Goal: Information Seeking & Learning: Check status

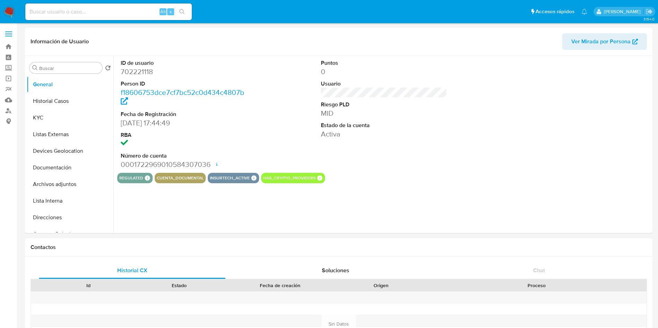
select select "10"
click at [106, 12] on input at bounding box center [108, 11] width 166 height 9
paste input "1892672619"
type input "1892672619"
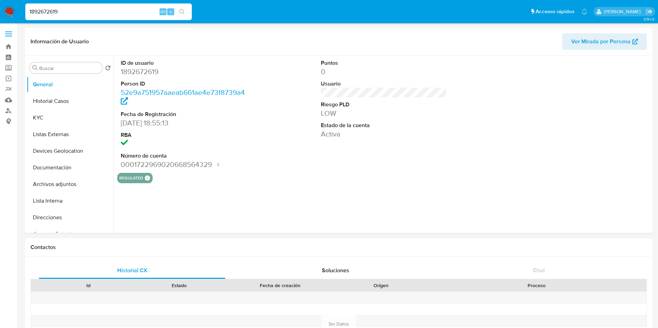
select select "10"
click at [7, 11] on img at bounding box center [9, 12] width 12 height 12
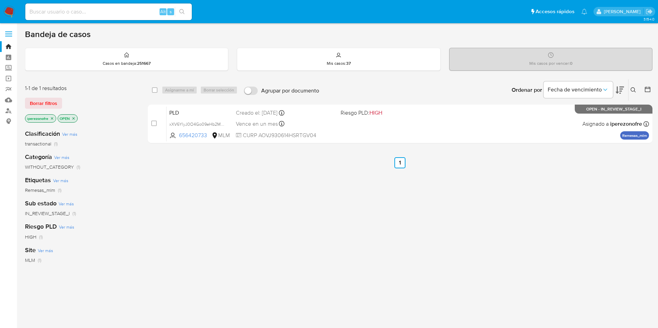
click at [632, 90] on icon at bounding box center [633, 90] width 6 height 6
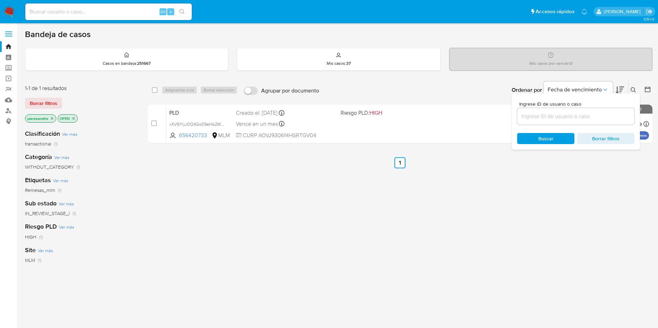
click at [569, 117] on input at bounding box center [575, 116] width 117 height 9
type input "1892672619"
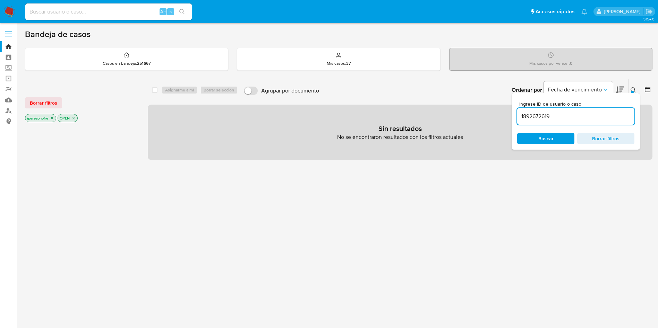
click at [543, 136] on span "Buscar" at bounding box center [545, 138] width 15 height 11
click at [51, 116] on icon "close-filter" at bounding box center [52, 118] width 4 height 4
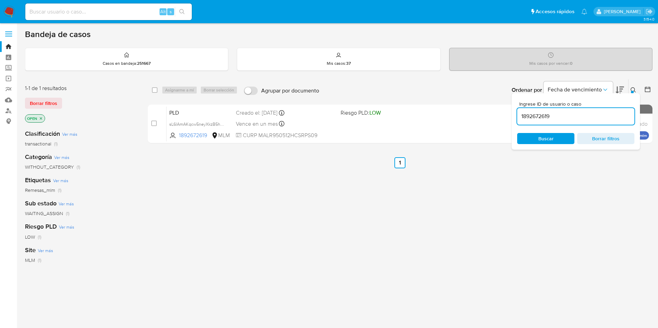
click at [40, 119] on icon "close-filter" at bounding box center [41, 118] width 2 height 2
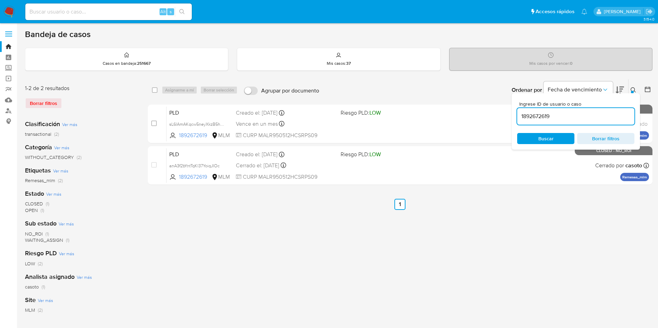
click at [576, 119] on input "1892672619" at bounding box center [575, 116] width 117 height 9
click at [545, 139] on span "Buscar" at bounding box center [545, 138] width 15 height 11
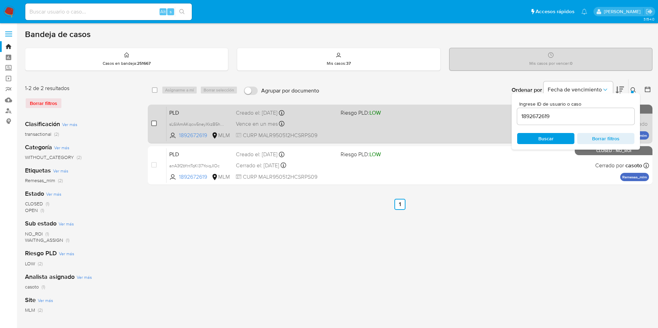
click at [155, 123] on input "checkbox" at bounding box center [154, 124] width 6 height 6
checkbox input "true"
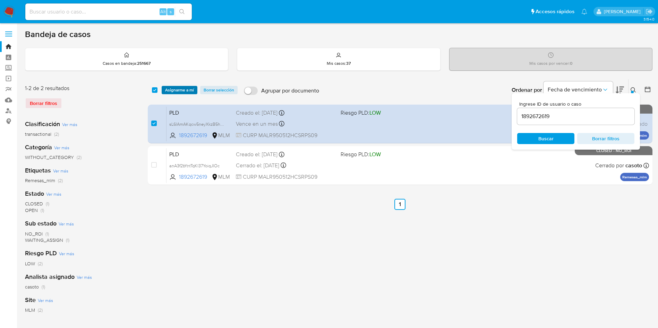
click at [174, 90] on span "Asignarme a mí" at bounding box center [179, 90] width 29 height 7
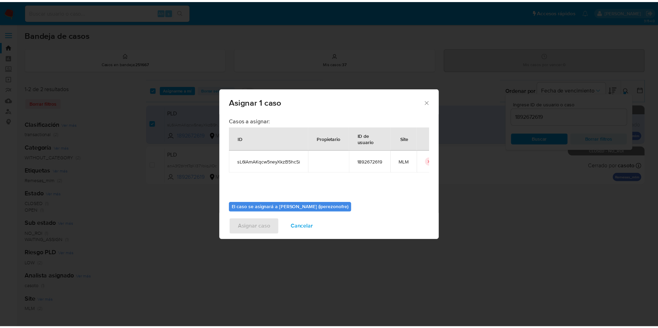
scroll to position [36, 0]
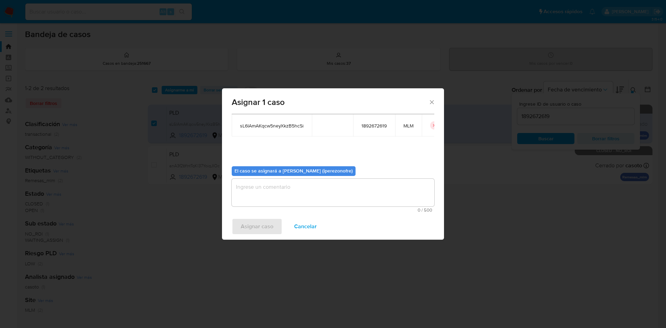
click at [339, 189] on textarea "assign-modal" at bounding box center [333, 193] width 203 height 28
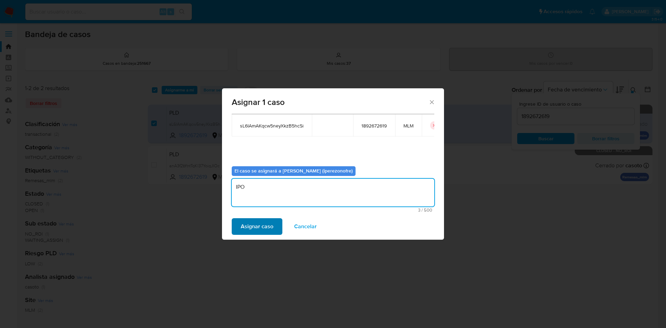
type textarea "IPO"
click at [264, 221] on span "Asignar caso" at bounding box center [257, 226] width 33 height 15
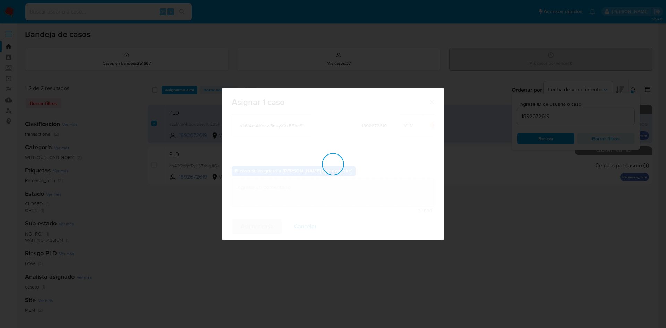
checkbox input "false"
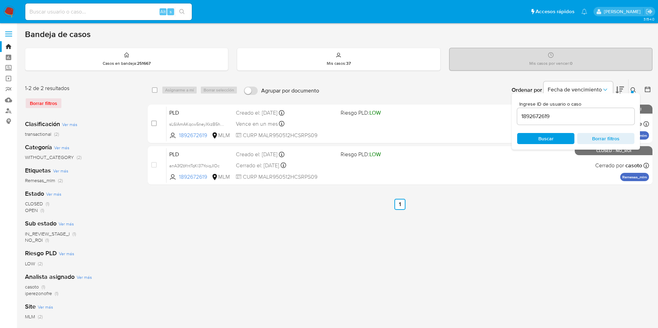
drag, startPoint x: 90, startPoint y: 21, endPoint x: 90, endPoint y: 4, distance: 17.7
click at [90, 5] on nav "Pausado Ver notificaciones Alt s Accesos rápidos Presiona las siguientes teclas…" at bounding box center [329, 11] width 658 height 23
click at [92, 10] on input at bounding box center [108, 11] width 166 height 9
paste input "1892672619"
type input "1892672619"
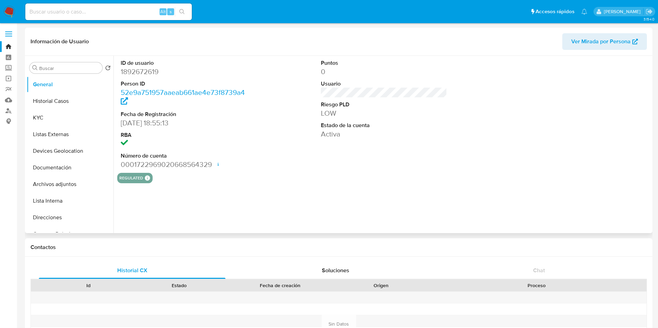
select select "10"
click at [52, 121] on button "KYC" at bounding box center [67, 118] width 81 height 17
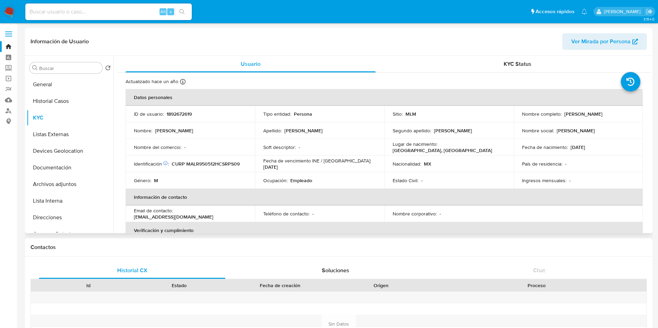
scroll to position [52, 0]
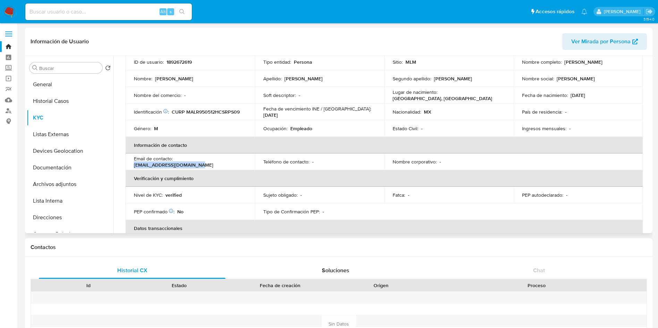
drag, startPoint x: 243, startPoint y: 161, endPoint x: 176, endPoint y: 164, distance: 67.0
click at [176, 164] on div "Email de contacto : lopezrosendo074@gmail.com" at bounding box center [190, 162] width 113 height 12
copy p "lopezrosendo074@gmail.com"
click at [328, 156] on td "Teléfono de contacto : -" at bounding box center [319, 162] width 129 height 17
click at [64, 88] on button "General" at bounding box center [67, 84] width 81 height 17
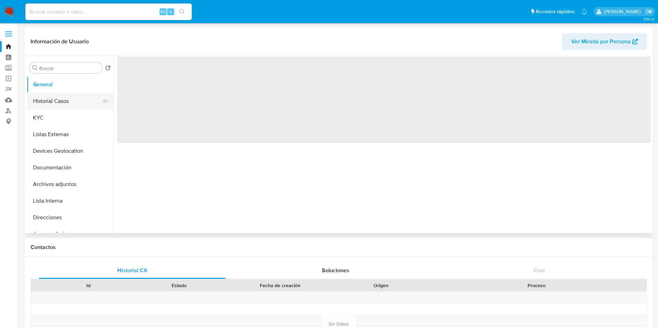
scroll to position [0, 0]
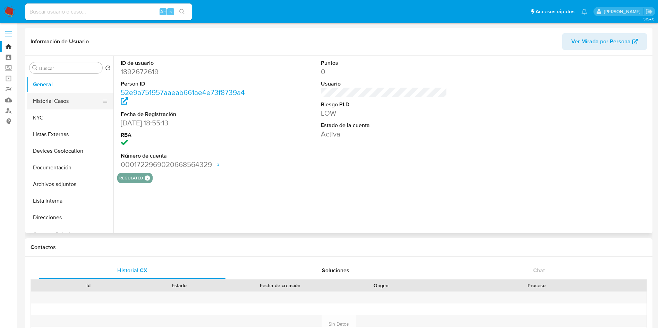
click at [64, 99] on button "Historial Casos" at bounding box center [67, 101] width 81 height 17
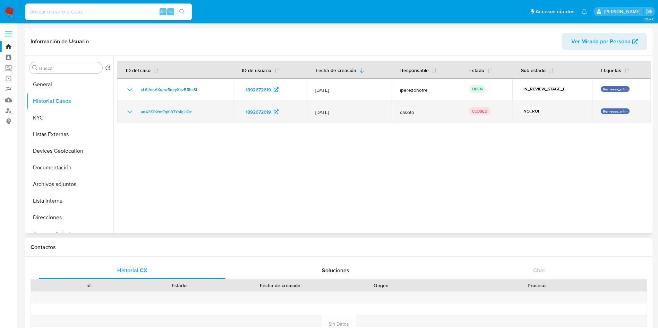
drag, startPoint x: 345, startPoint y: 115, endPoint x: 316, endPoint y: 117, distance: 29.5
click at [316, 117] on td "[DATE]" at bounding box center [349, 112] width 85 height 22
click at [129, 110] on icon "Mostrar/Ocultar" at bounding box center [130, 112] width 8 height 8
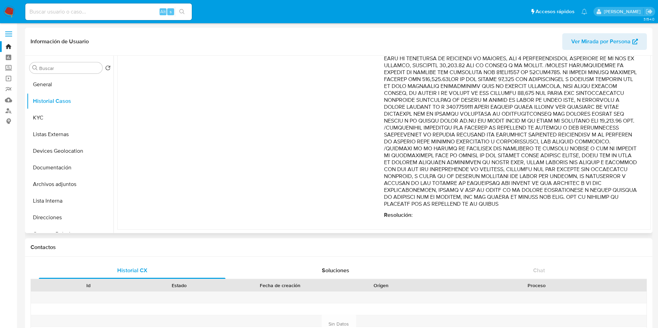
scroll to position [148, 0]
click at [439, 150] on p "Comentario :" at bounding box center [510, 100] width 253 height 215
click at [602, 164] on p "Comentario :" at bounding box center [510, 100] width 253 height 215
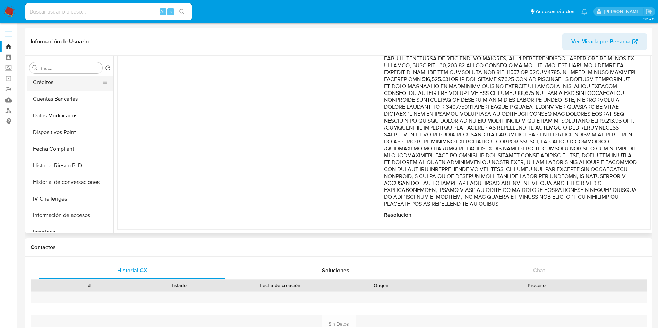
scroll to position [208, 0]
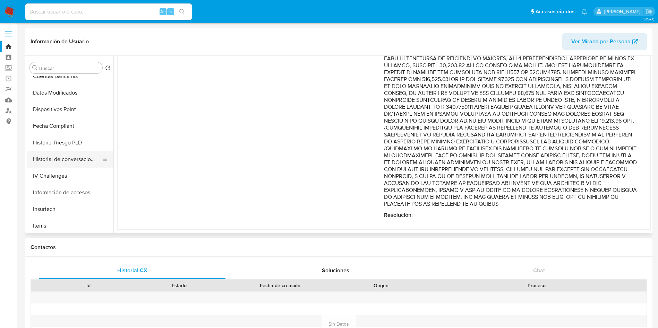
click at [50, 161] on button "Historial de conversaciones" at bounding box center [67, 159] width 81 height 17
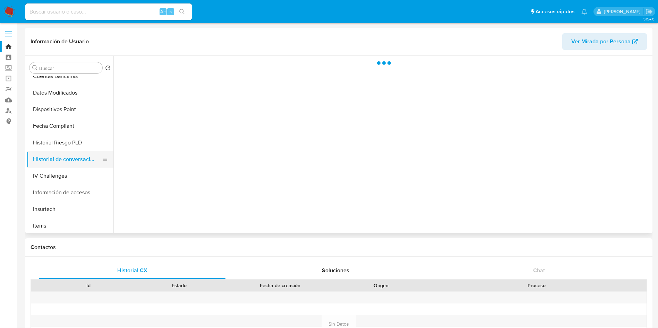
scroll to position [0, 0]
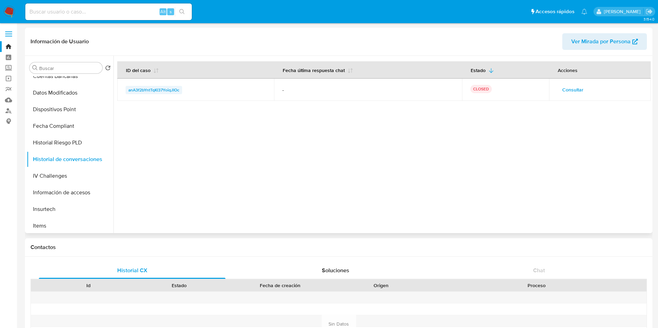
click at [157, 92] on span "anA3f2bYntTqKl37YoiqJIOc" at bounding box center [153, 90] width 51 height 8
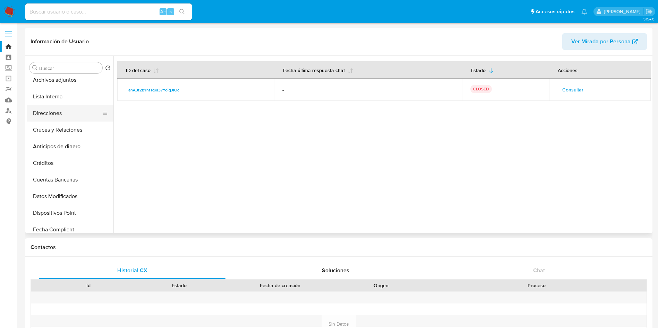
scroll to position [104, 0]
click at [59, 83] on button "Archivos adjuntos" at bounding box center [67, 80] width 81 height 17
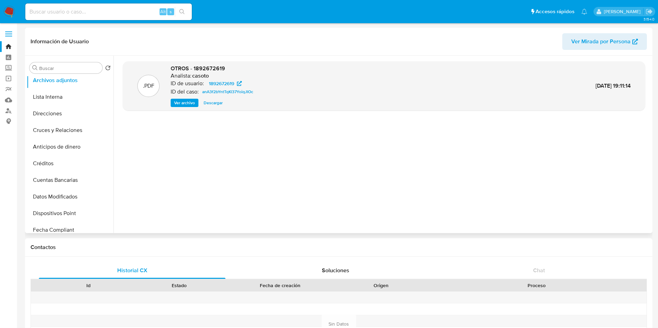
click at [219, 103] on span "Descargar" at bounding box center [213, 103] width 19 height 7
click at [425, 155] on div ".PDF OTROS - 1892672619 Analista: casoto ID de usuario: 1892672619 ID del caso:…" at bounding box center [384, 144] width 522 height 166
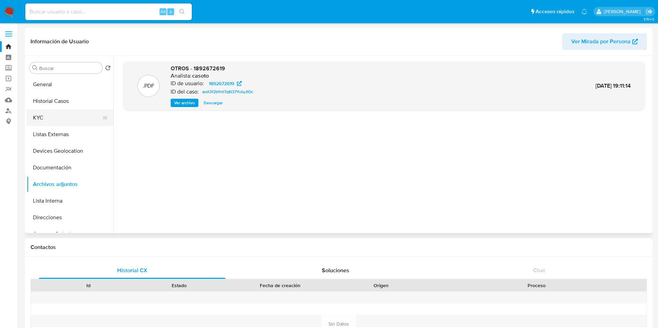
click at [45, 116] on button "KYC" at bounding box center [67, 118] width 81 height 17
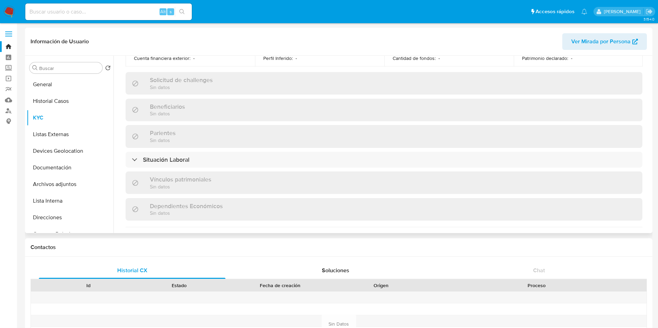
scroll to position [324, 0]
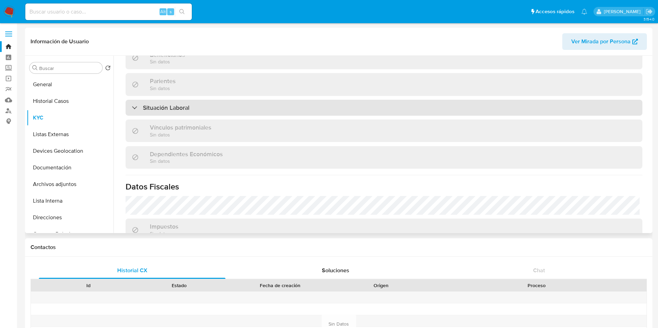
click at [208, 105] on div "Situación Laboral" at bounding box center [384, 108] width 517 height 16
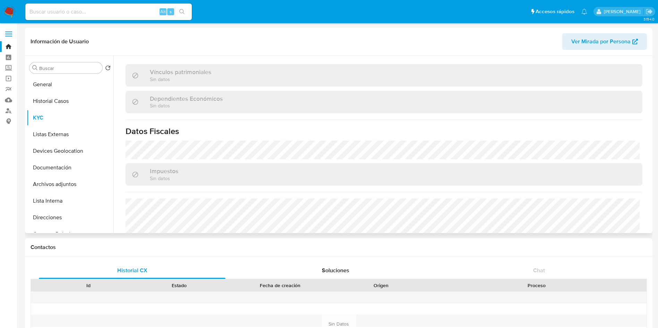
scroll to position [529, 0]
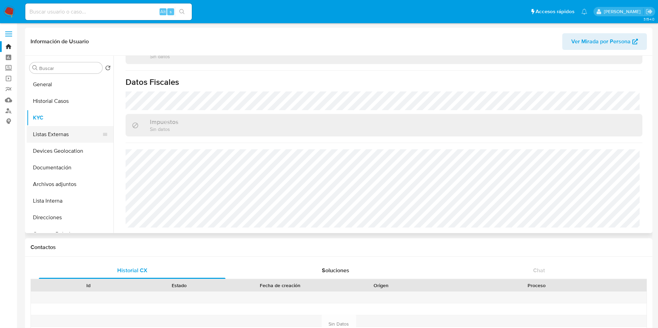
click at [65, 135] on button "Listas Externas" at bounding box center [67, 134] width 81 height 17
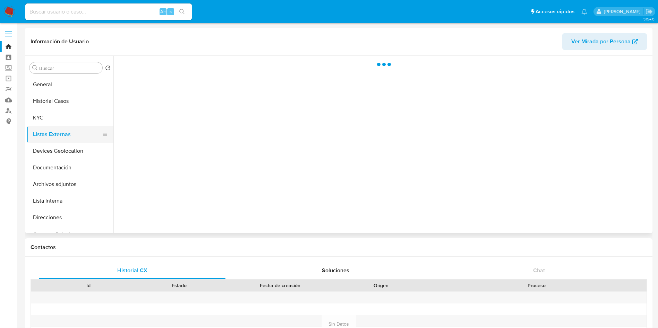
scroll to position [0, 0]
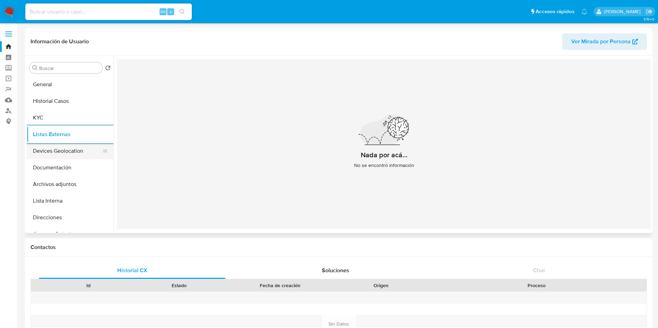
click at [60, 150] on button "Devices Geolocation" at bounding box center [67, 151] width 81 height 17
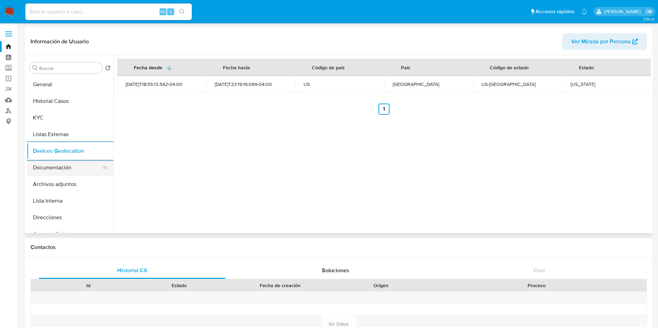
click at [61, 165] on button "Documentación" at bounding box center [67, 168] width 81 height 17
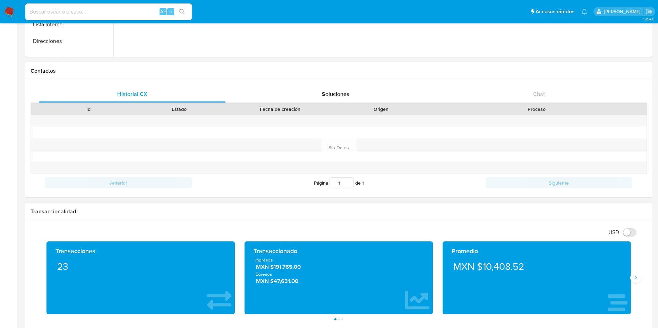
scroll to position [260, 0]
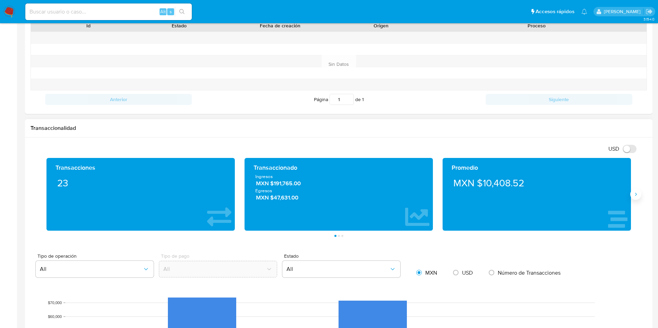
click at [634, 198] on button "Siguiente" at bounding box center [635, 194] width 11 height 11
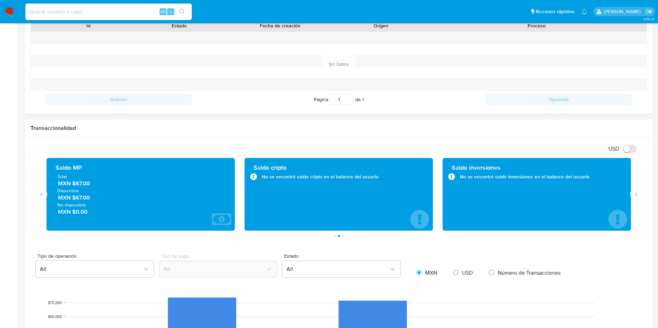
drag, startPoint x: 96, startPoint y: 186, endPoint x: 78, endPoint y: 186, distance: 17.7
click at [78, 186] on span "MXN $67.00" at bounding box center [141, 184] width 166 height 8
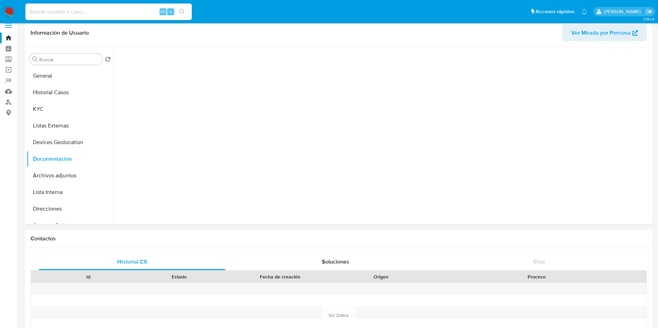
scroll to position [0, 0]
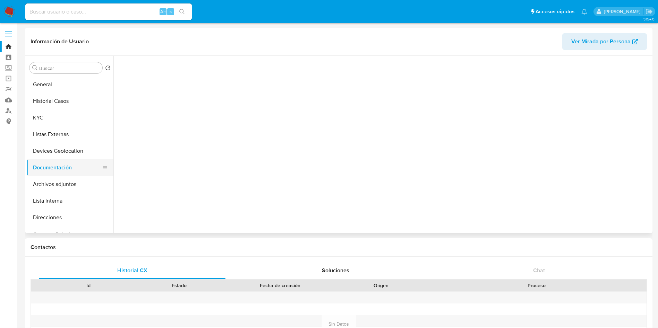
click at [61, 166] on button "Documentación" at bounding box center [67, 168] width 81 height 17
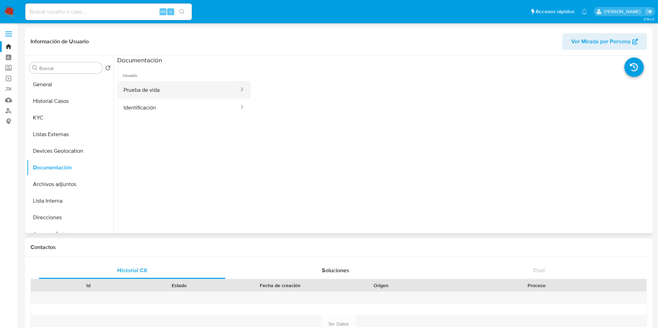
click at [199, 92] on button "Prueba de vida" at bounding box center [178, 90] width 122 height 18
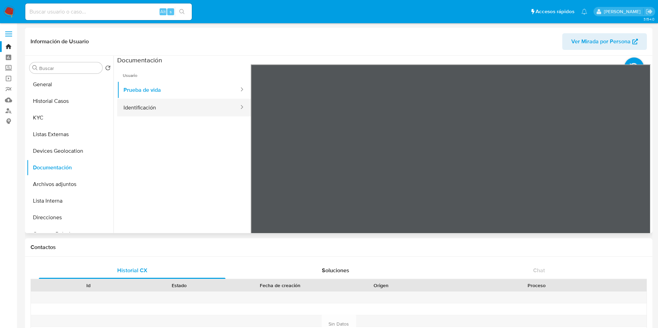
click at [136, 110] on button "Identificación" at bounding box center [178, 108] width 122 height 18
click at [640, 176] on icon at bounding box center [642, 177] width 4 height 7
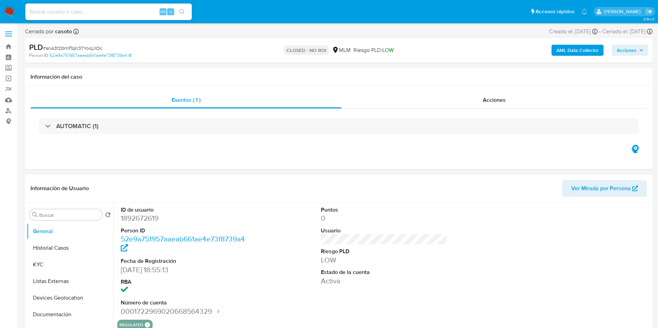
select select "10"
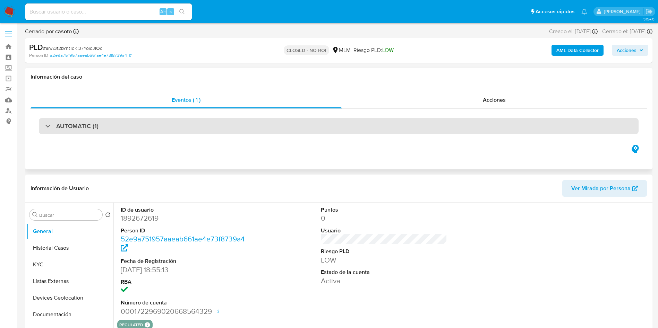
click at [71, 119] on div "AUTOMATIC (1)" at bounding box center [339, 126] width 600 height 16
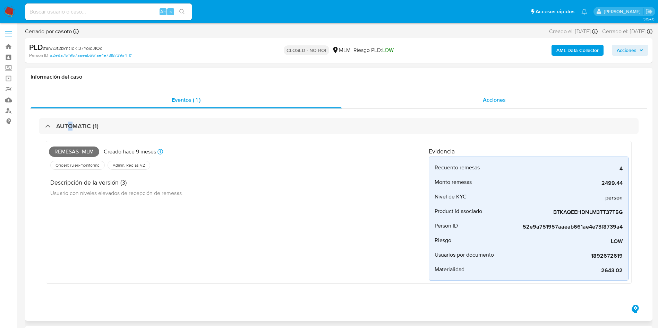
click at [491, 96] on span "Acciones" at bounding box center [494, 100] width 23 height 8
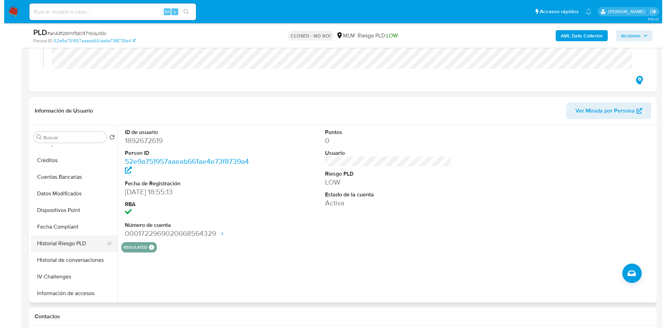
scroll to position [208, 0]
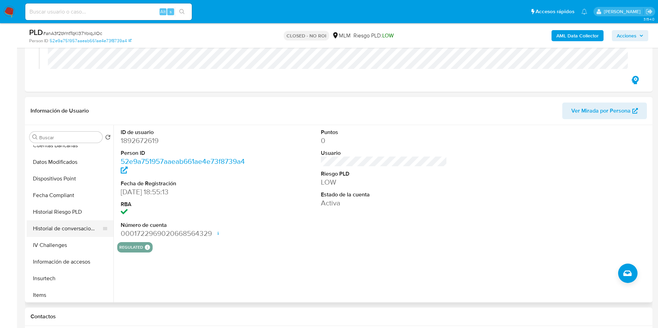
click at [68, 231] on button "Historial de conversaciones" at bounding box center [67, 229] width 81 height 17
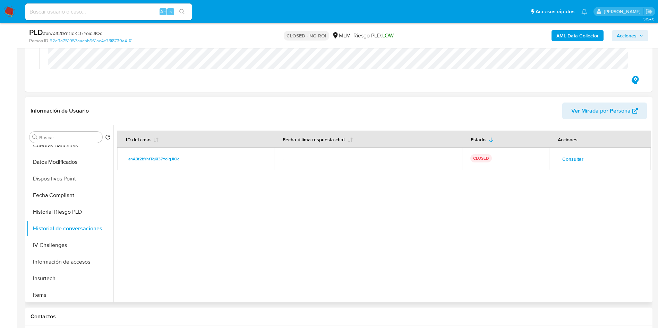
click at [574, 162] on span "Consultar" at bounding box center [572, 159] width 21 height 10
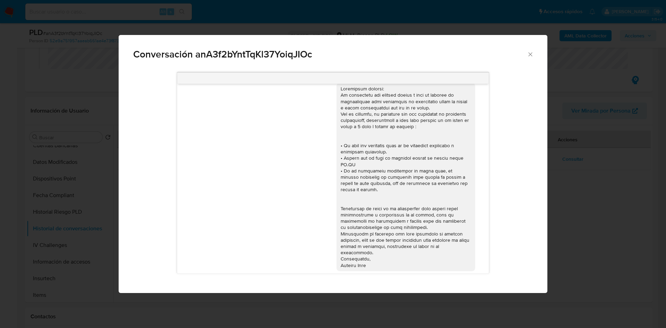
scroll to position [14, 0]
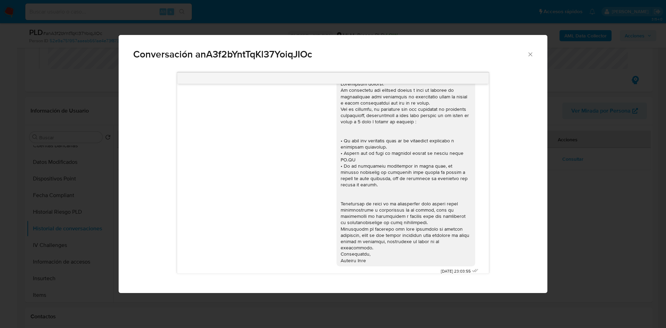
drag, startPoint x: 344, startPoint y: 151, endPoint x: 367, endPoint y: 146, distance: 23.3
click at [344, 150] on div "Comunicación" at bounding box center [406, 172] width 130 height 183
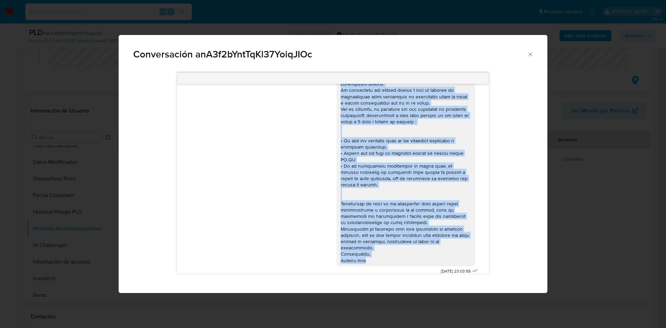
drag, startPoint x: 333, startPoint y: 100, endPoint x: 393, endPoint y: 259, distance: 169.9
click at [393, 259] on div "Comunicación" at bounding box center [405, 172] width 139 height 188
copy div "Apreciable cliente: Te comentamos que debemos llevar a cabo un proceso de verif…"
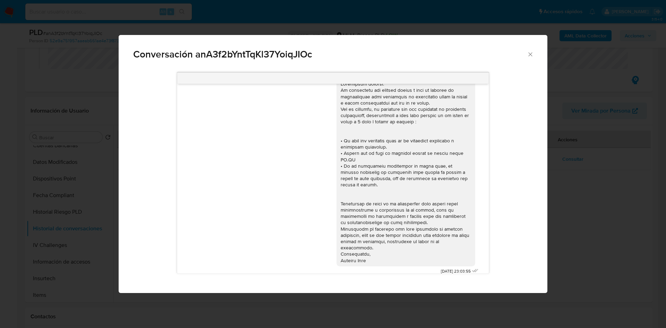
click at [526, 57] on span "Conversación anA3f2bYntTqKl37YoiqJIOc" at bounding box center [330, 55] width 394 height 10
click at [528, 54] on icon "Cerrar" at bounding box center [530, 54] width 7 height 7
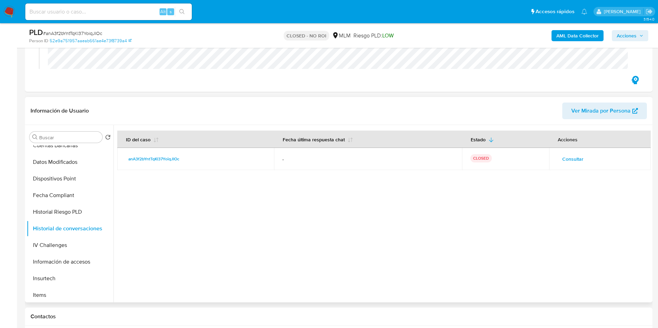
click at [536, 227] on div at bounding box center [381, 214] width 537 height 178
click at [239, 163] on div "anA3f2bYntTqKl37YoiqJIOc" at bounding box center [196, 159] width 140 height 8
click at [162, 160] on span "anA3f2bYntTqKl37YoiqJIOc" at bounding box center [153, 159] width 51 height 8
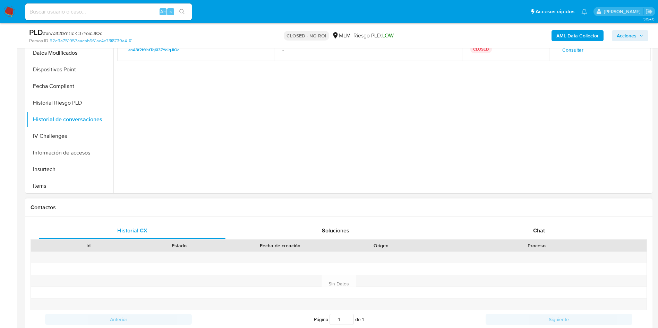
scroll to position [230, 0]
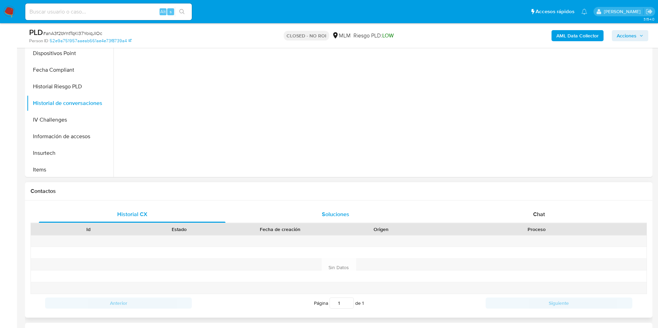
click at [345, 207] on div "Soluciones" at bounding box center [335, 214] width 187 height 17
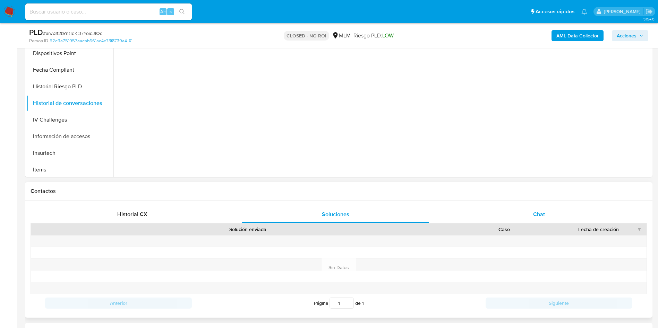
click at [536, 212] on span "Chat" at bounding box center [539, 214] width 12 height 8
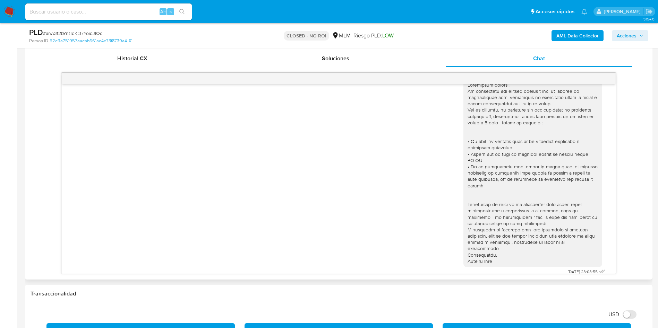
scroll to position [14, 0]
click at [349, 193] on div "23/12/2024 23:03:55" at bounding box center [338, 175] width 536 height 203
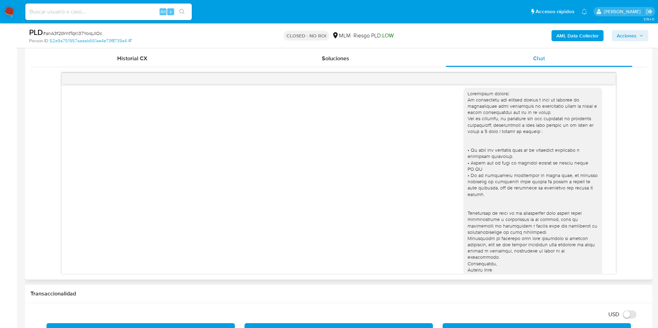
scroll to position [0, 0]
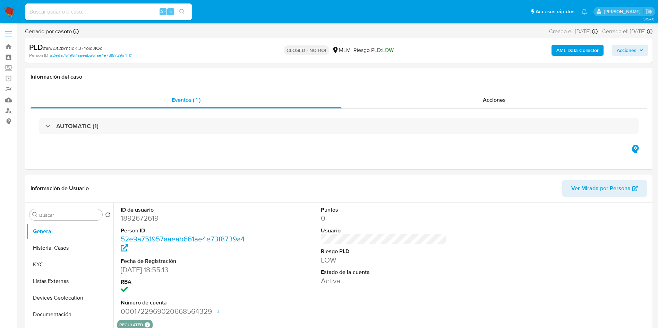
select select "10"
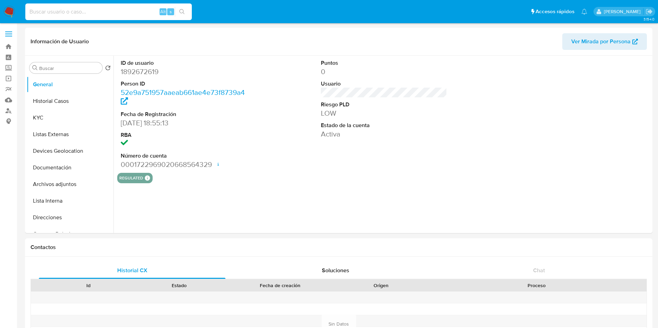
click at [106, 15] on input at bounding box center [108, 11] width 166 height 9
paste input "389872022"
type input "389872022"
select select "10"
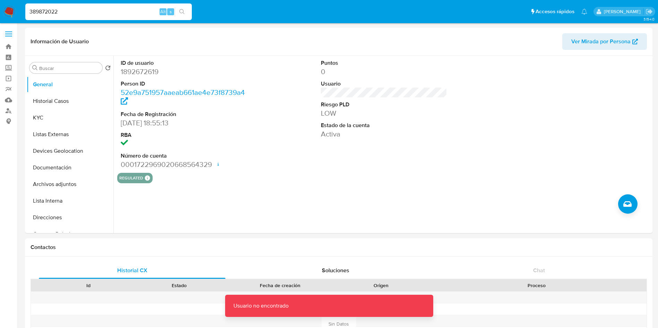
click at [78, 13] on input "389872022" at bounding box center [108, 11] width 166 height 9
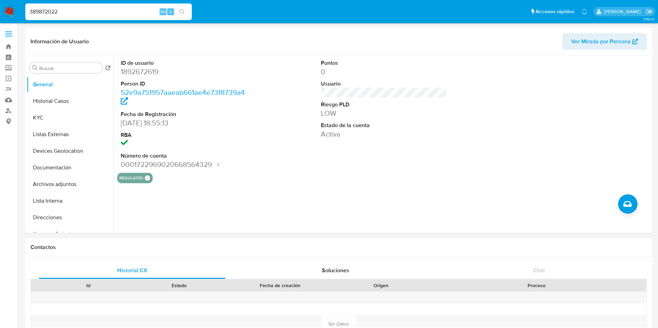
type input "389872022"
select select "10"
click at [54, 105] on button "Historial Casos" at bounding box center [67, 101] width 81 height 17
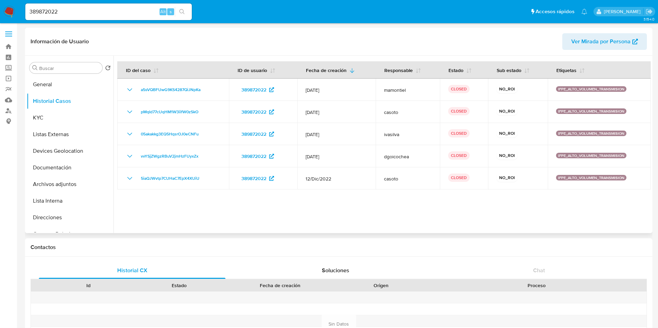
click at [369, 219] on div at bounding box center [381, 145] width 537 height 178
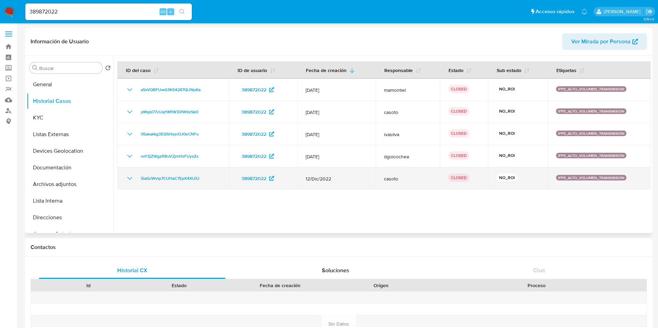
click at [131, 179] on icon "Mostrar/Ocultar" at bounding box center [130, 178] width 8 height 8
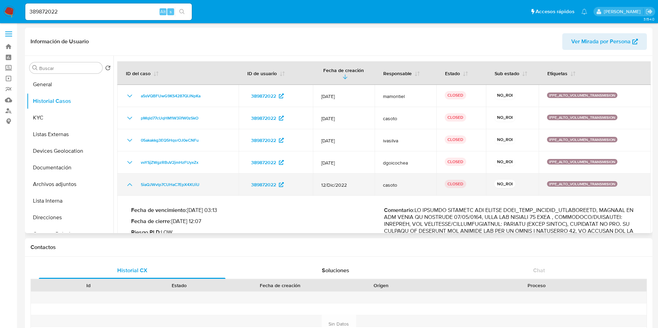
click at [127, 188] on icon "Mostrar/Ocultar" at bounding box center [130, 185] width 8 height 8
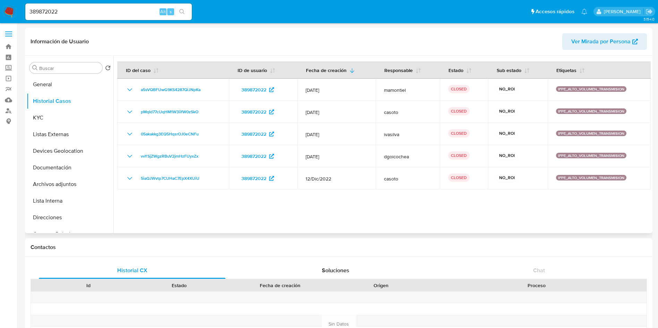
drag, startPoint x: 339, startPoint y: 180, endPoint x: 338, endPoint y: 203, distance: 22.2
click at [307, 178] on span "12/Dic/2022" at bounding box center [336, 179] width 62 height 6
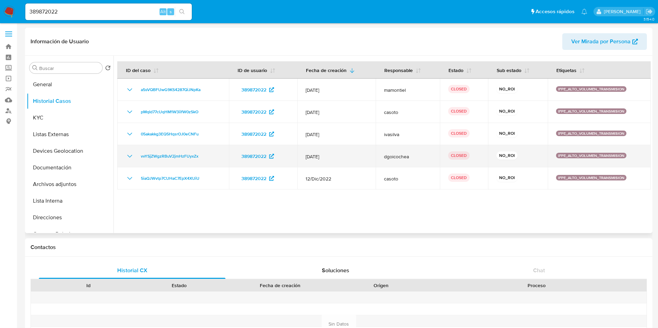
drag, startPoint x: 326, startPoint y: 157, endPoint x: 302, endPoint y: 155, distance: 24.0
click at [302, 155] on td "12/Feb/2023" at bounding box center [336, 156] width 78 height 22
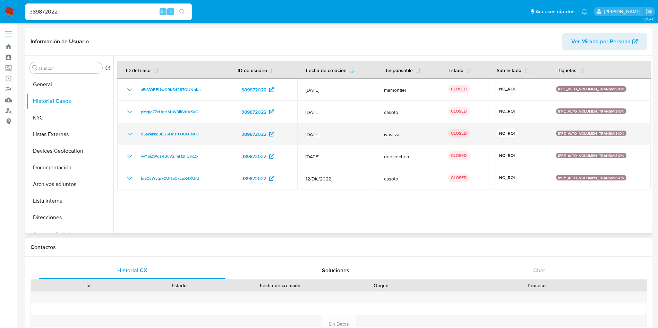
drag, startPoint x: 337, startPoint y: 133, endPoint x: 301, endPoint y: 133, distance: 36.4
click at [301, 133] on td "12/Jun/2023" at bounding box center [336, 134] width 78 height 22
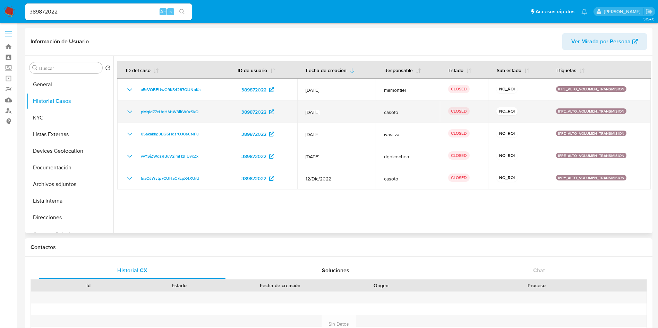
drag, startPoint x: 341, startPoint y: 109, endPoint x: 304, endPoint y: 111, distance: 37.5
click at [304, 111] on td "12/Jul/2023" at bounding box center [336, 112] width 78 height 22
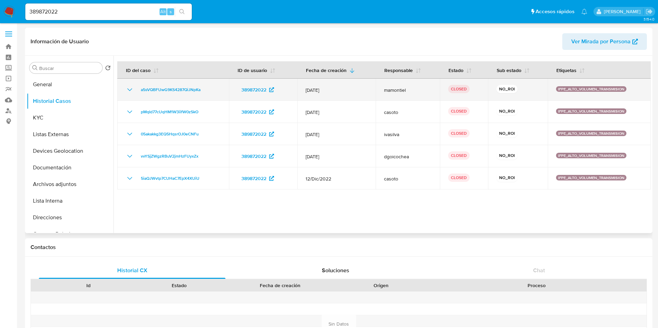
drag, startPoint x: 321, startPoint y: 90, endPoint x: 300, endPoint y: 89, distance: 21.5
click at [300, 89] on td "12/Sept/2023" at bounding box center [336, 90] width 78 height 22
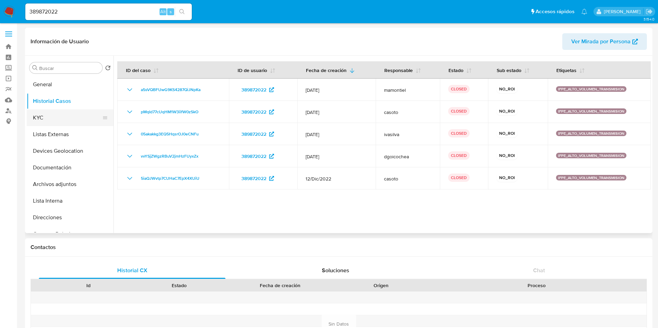
click at [48, 112] on button "KYC" at bounding box center [67, 118] width 81 height 17
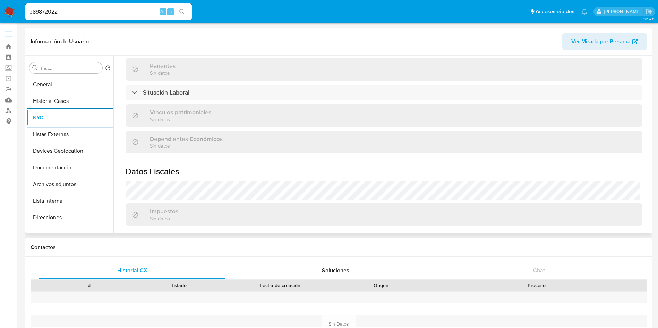
scroll to position [364, 0]
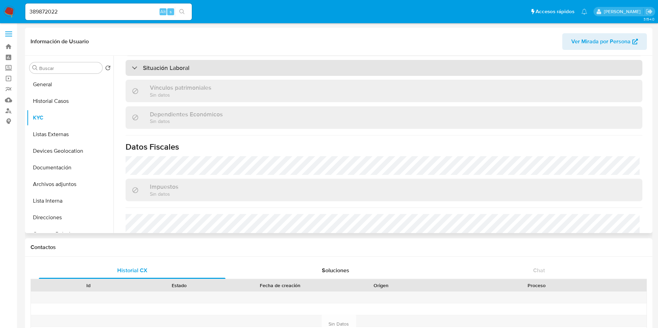
click at [154, 62] on div "Situación Laboral" at bounding box center [384, 68] width 517 height 16
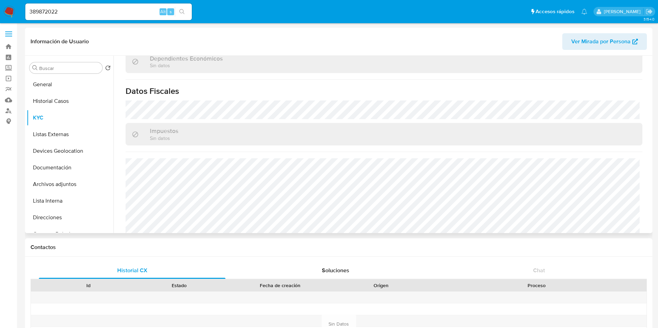
scroll to position [529, 0]
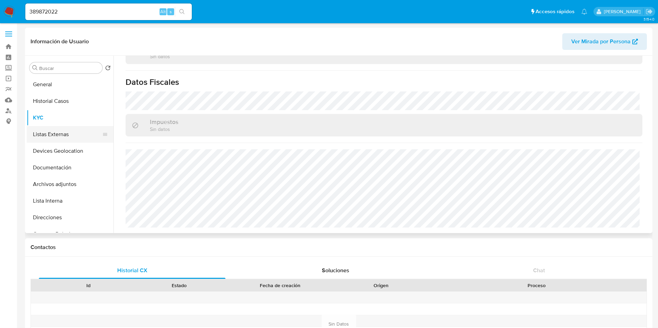
drag, startPoint x: 48, startPoint y: 135, endPoint x: 52, endPoint y: 136, distance: 3.6
click at [48, 135] on button "Listas Externas" at bounding box center [67, 134] width 81 height 17
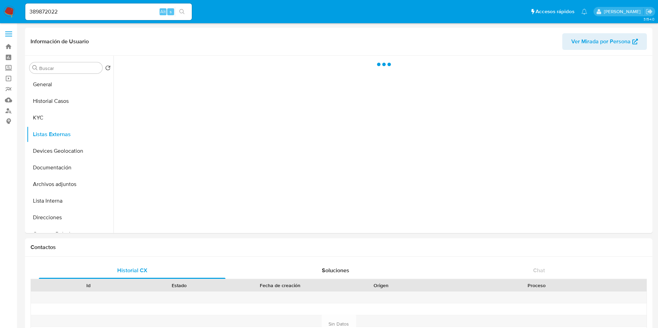
scroll to position [0, 0]
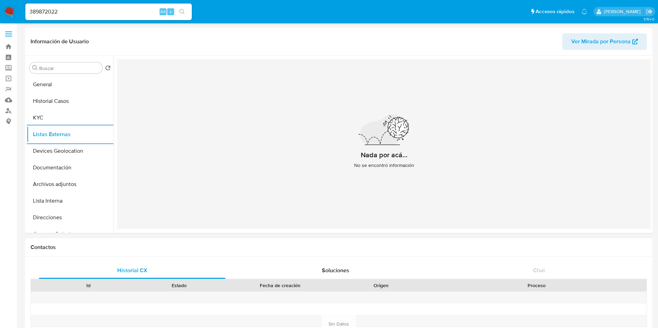
click at [81, 5] on div "389872022 Alt s" at bounding box center [108, 11] width 166 height 17
click at [85, 9] on input "389872022" at bounding box center [108, 11] width 166 height 9
drag, startPoint x: 99, startPoint y: 14, endPoint x: 80, endPoint y: 9, distance: 19.4
paste input "1998451854"
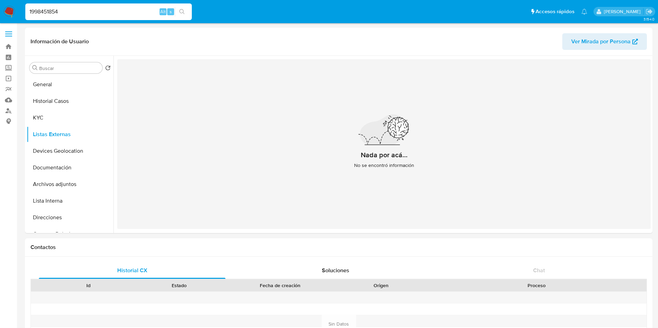
type input "1998451854"
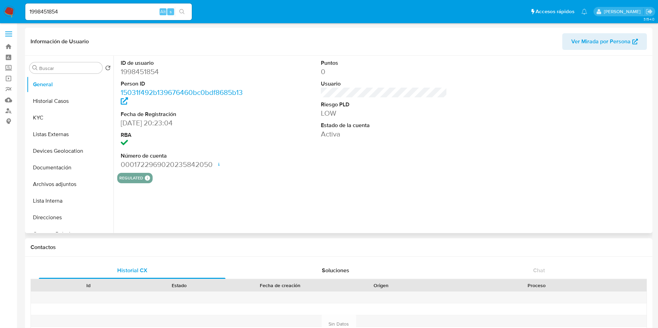
click at [416, 169] on div "Puntos 0 Usuario Riesgo PLD LOW Estado de la cuenta Activa" at bounding box center [383, 114] width 133 height 117
select select "10"
click at [57, 101] on button "Historial Casos" at bounding box center [67, 101] width 81 height 17
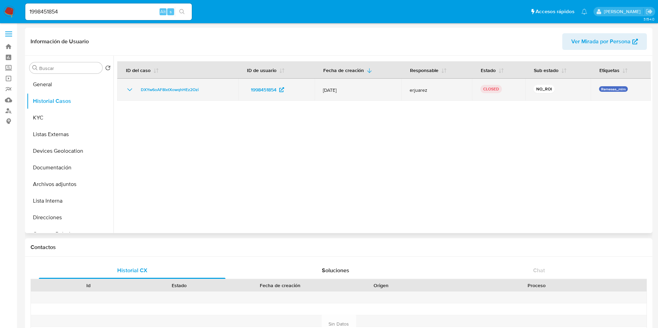
click at [130, 89] on icon "Mostrar/Ocultar" at bounding box center [130, 90] width 8 height 8
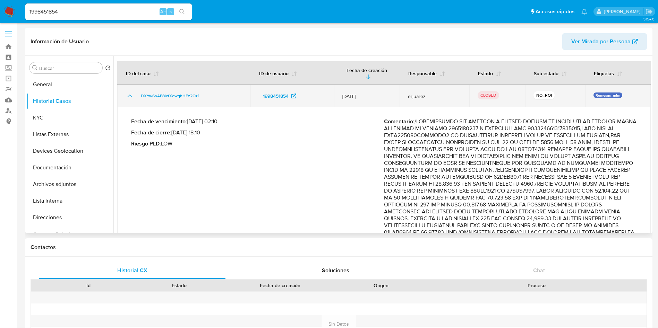
drag, startPoint x: 336, startPoint y: 89, endPoint x: 378, endPoint y: 87, distance: 42.7
click at [378, 87] on td "[DATE]" at bounding box center [367, 96] width 66 height 22
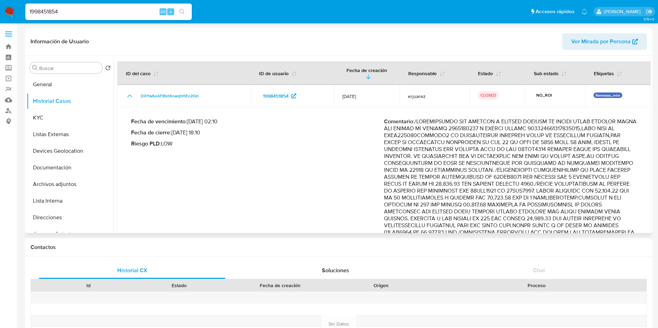
click at [546, 118] on p "Comentario :" at bounding box center [510, 232] width 253 height 229
click at [9, 69] on label "Screening" at bounding box center [41, 68] width 83 height 11
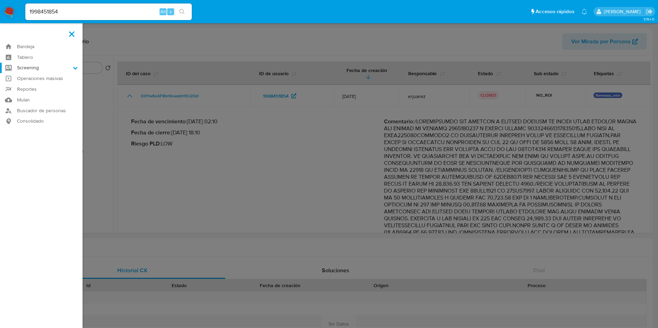
click at [0, 0] on input "Screening" at bounding box center [0, 0] width 0 height 0
click at [40, 99] on link "Herramientas" at bounding box center [41, 95] width 83 height 9
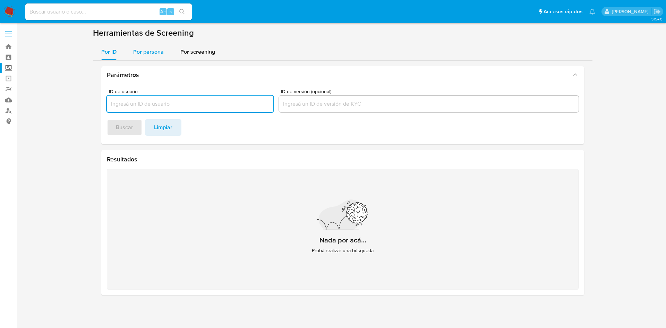
click at [154, 53] on span "Por persona" at bounding box center [148, 52] width 31 height 8
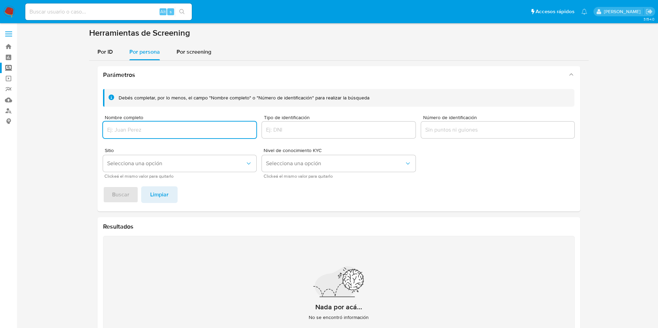
click at [154, 135] on div at bounding box center [180, 130] width 154 height 17
drag, startPoint x: 143, startPoint y: 138, endPoint x: 146, endPoint y: 131, distance: 7.9
click at [143, 135] on div at bounding box center [180, 130] width 154 height 17
click at [146, 131] on input "Nombre completo" at bounding box center [180, 130] width 154 height 9
type input "[PERSON_NAME] DE [PERSON_NAME] [PERSON_NAME]"
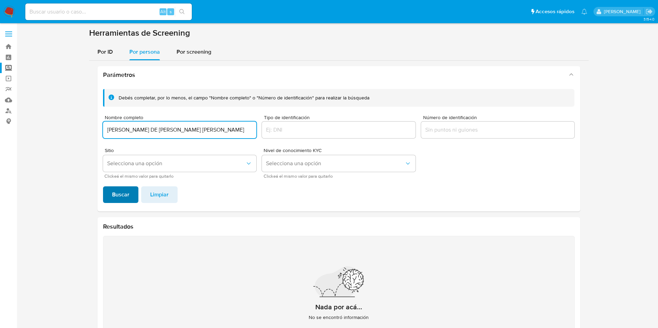
click at [115, 201] on span "Buscar" at bounding box center [120, 194] width 17 height 15
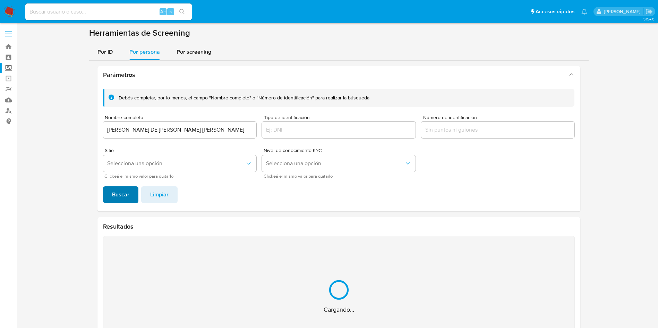
scroll to position [45, 0]
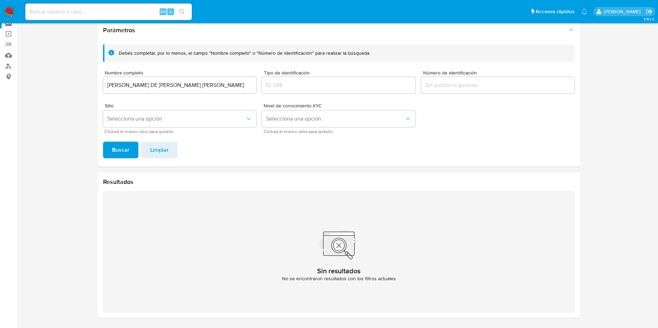
click at [90, 17] on div "Alt s" at bounding box center [108, 11] width 166 height 17
click at [89, 11] on input at bounding box center [108, 11] width 166 height 9
paste input "1998451854"
type input "1998451854"
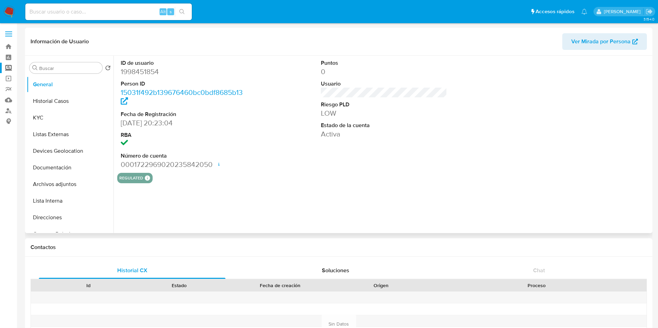
select select "10"
click at [51, 102] on button "Historial Casos" at bounding box center [67, 101] width 81 height 17
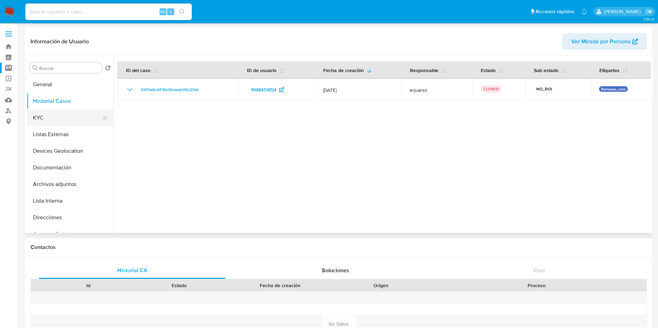
drag, startPoint x: 43, startPoint y: 118, endPoint x: 48, endPoint y: 121, distance: 5.6
click at [41, 118] on button "KYC" at bounding box center [67, 118] width 81 height 17
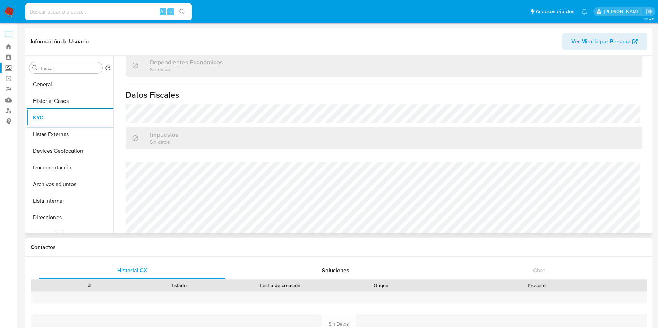
scroll to position [364, 0]
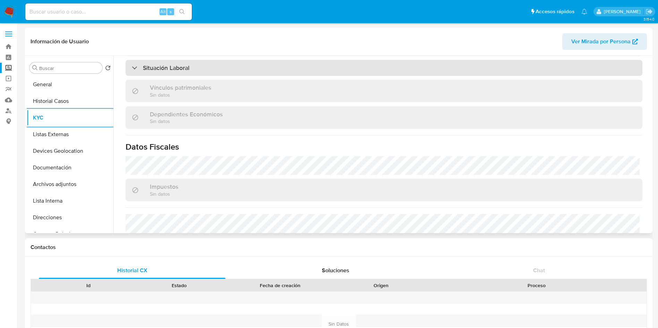
click at [222, 71] on div "Situación Laboral" at bounding box center [384, 68] width 517 height 16
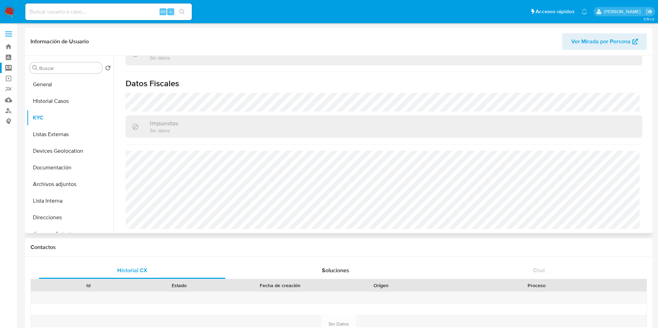
scroll to position [529, 0]
click at [60, 133] on button "Listas Externas" at bounding box center [67, 134] width 81 height 17
